Goal: Information Seeking & Learning: Learn about a topic

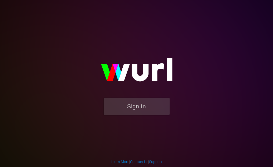
click at [154, 111] on button "Sign In" at bounding box center [137, 106] width 66 height 17
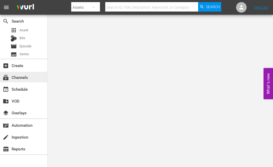
click at [16, 77] on div "subscriptions Channels" at bounding box center [14, 76] width 29 height 5
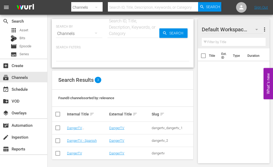
click at [56, 153] on input "checkbox" at bounding box center [58, 154] width 6 height 6
checkbox input "true"
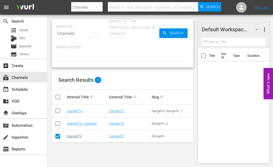
click at [72, 136] on link "DangerTV" at bounding box center [74, 136] width 15 height 4
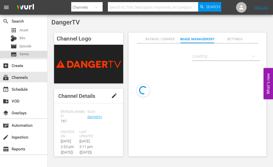
click at [26, 52] on span "Series" at bounding box center [23, 54] width 9 height 5
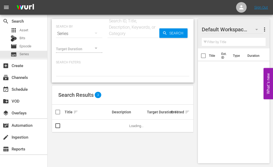
click at [129, 32] on input "text" at bounding box center [133, 33] width 52 height 13
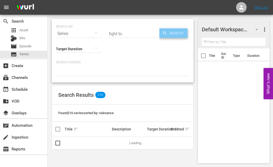
click at [171, 35] on span "Search" at bounding box center [177, 32] width 20 height 9
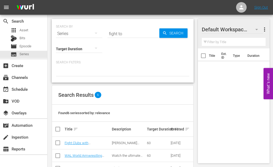
click at [124, 34] on input "fight to" at bounding box center [133, 33] width 52 height 13
type input "fight to survive"
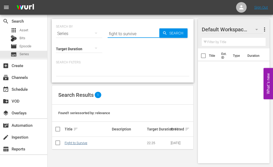
click at [72, 143] on link "Fight to Survive" at bounding box center [76, 143] width 23 height 4
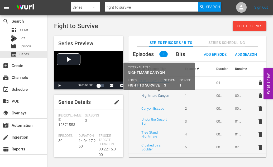
click at [152, 94] on link "Nightmare Canyon" at bounding box center [155, 96] width 28 height 4
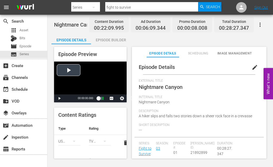
click at [59, 99] on span "Video Player" at bounding box center [59, 99] width 0 height 0
